Goal: Entertainment & Leisure: Consume media (video, audio)

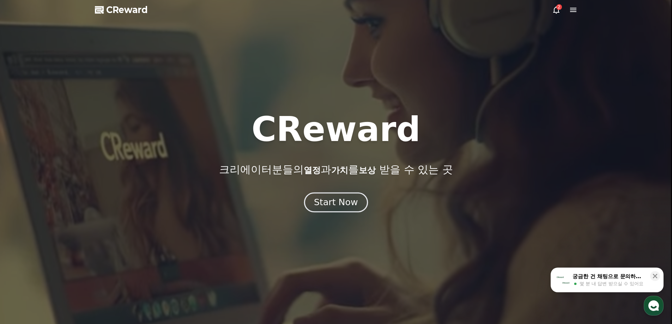
click at [327, 203] on div "Start Now" at bounding box center [336, 203] width 44 height 12
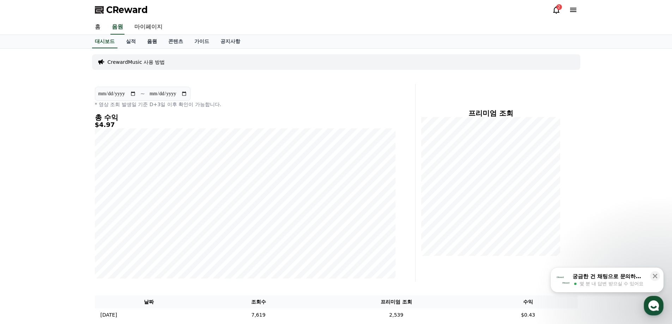
click at [157, 42] on link "음원" at bounding box center [151, 41] width 21 height 13
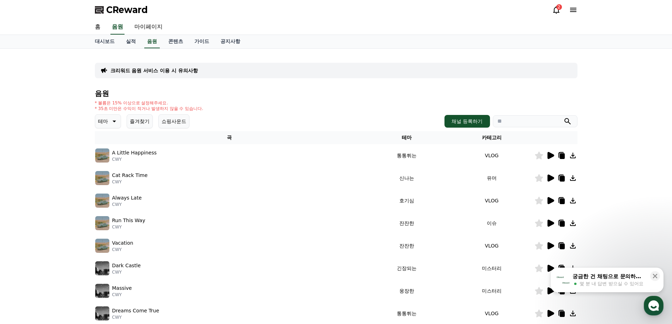
click at [111, 120] on icon at bounding box center [113, 121] width 8 height 8
click at [113, 146] on button "신나는" at bounding box center [106, 145] width 20 height 16
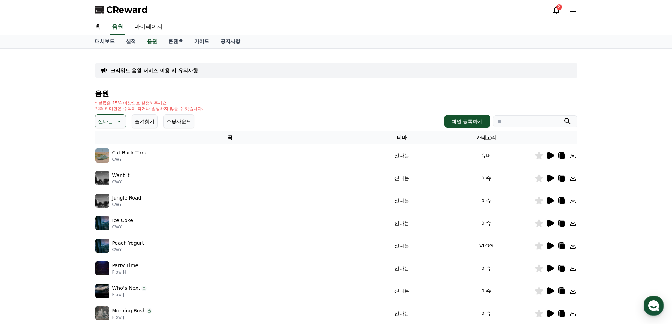
click at [553, 156] on icon at bounding box center [551, 155] width 7 height 7
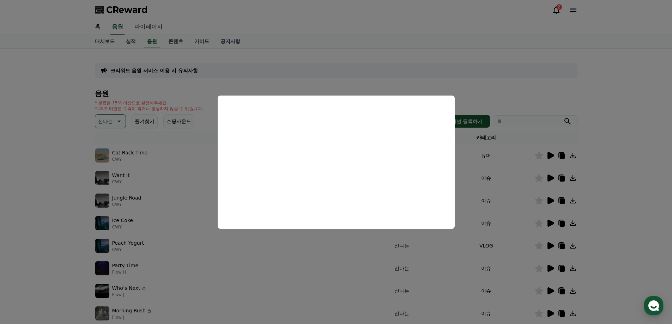
click at [477, 93] on button "close modal" at bounding box center [336, 162] width 672 height 324
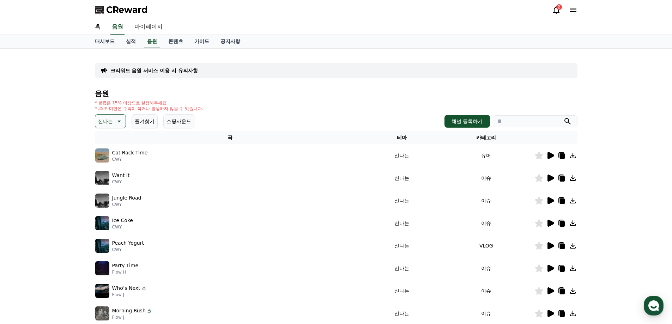
click at [119, 121] on icon at bounding box center [119, 122] width 4 height 2
click at [56, 170] on div "크리워드 음원 서비스 이용 시 유의사항 음원 * 볼륨은 15% 이상으로 설정해주세요. * 35초 미만은 수익이 적거나 발생하지 않을 수 있습니…" at bounding box center [336, 219] width 672 height 341
click at [549, 224] on icon at bounding box center [551, 223] width 7 height 7
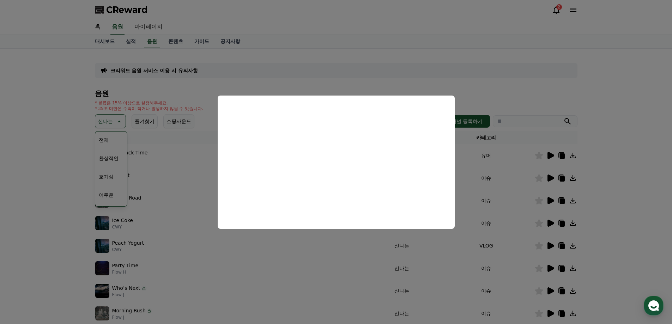
click at [615, 121] on button "close modal" at bounding box center [336, 162] width 672 height 324
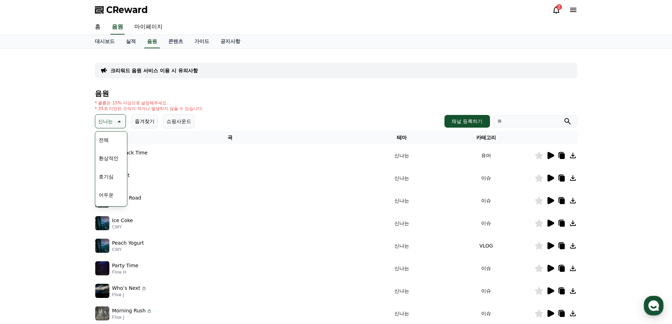
click at [570, 225] on icon at bounding box center [573, 224] width 6 height 6
